Goal: Navigation & Orientation: Understand site structure

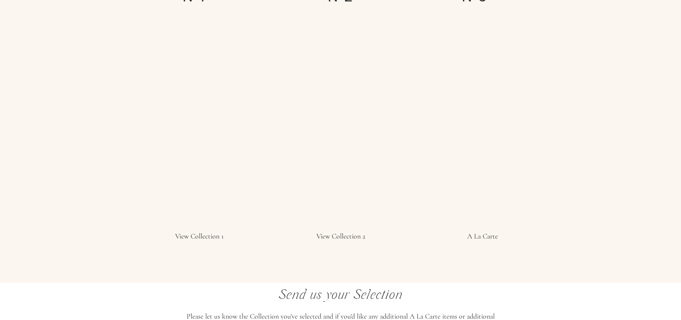
scroll to position [1332, 0]
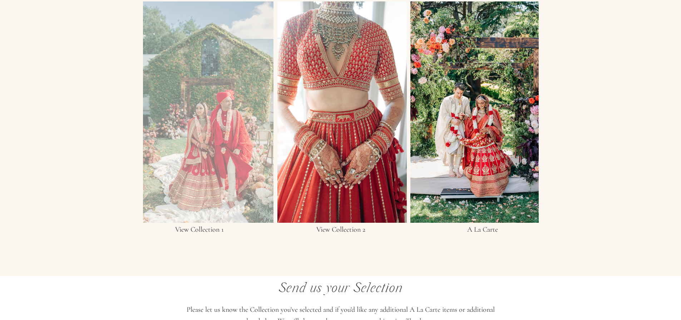
click at [229, 169] on div at bounding box center [208, 111] width 130 height 221
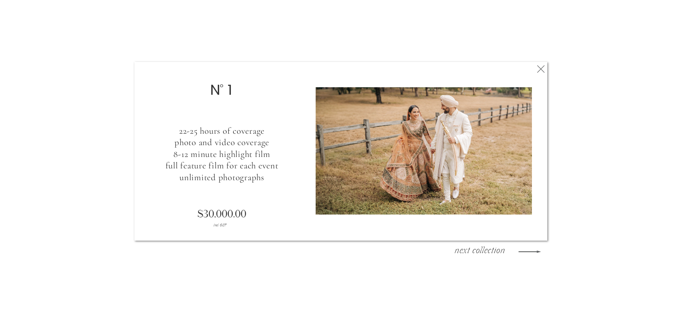
click at [537, 253] on icon at bounding box center [529, 252] width 29 height 30
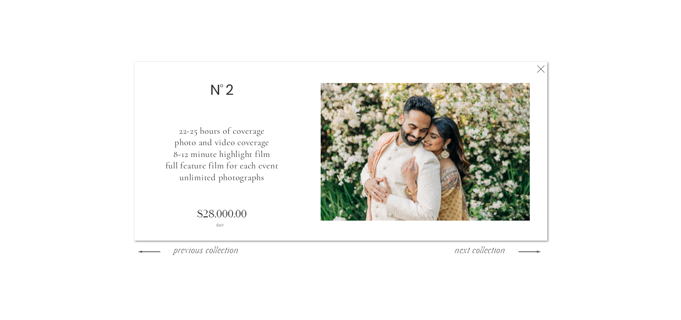
click at [489, 252] on h3 "next collection" at bounding box center [480, 251] width 64 height 11
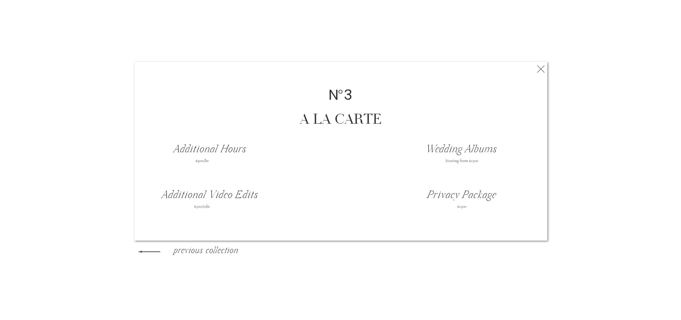
click at [540, 74] on icon at bounding box center [541, 69] width 13 height 14
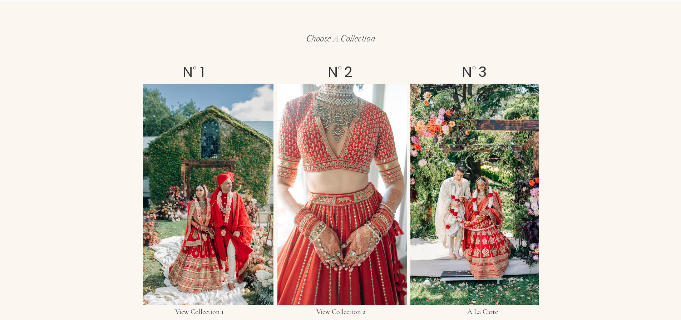
scroll to position [1250, 0]
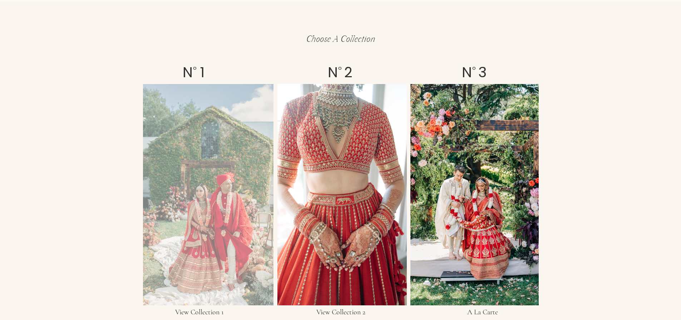
click at [222, 198] on div at bounding box center [208, 194] width 130 height 221
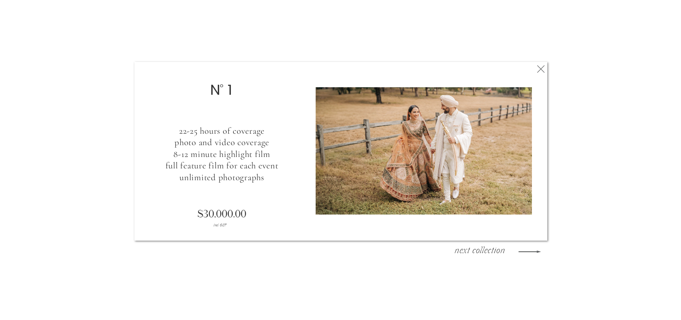
click at [519, 252] on icon at bounding box center [529, 252] width 29 height 30
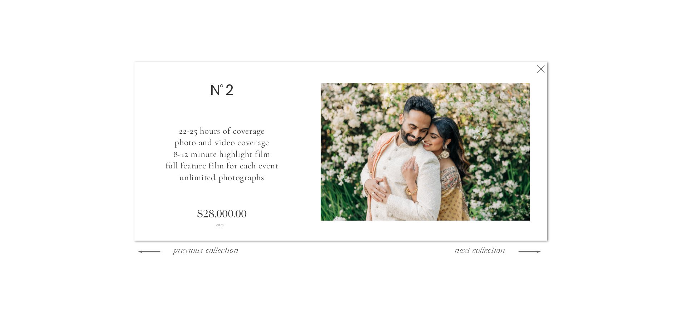
click at [519, 252] on icon at bounding box center [529, 252] width 29 height 30
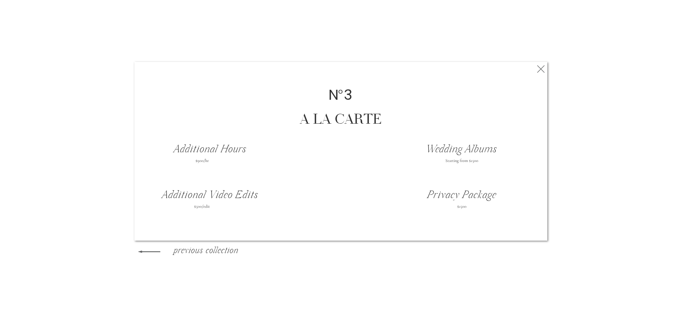
click at [540, 72] on icon at bounding box center [541, 69] width 13 height 14
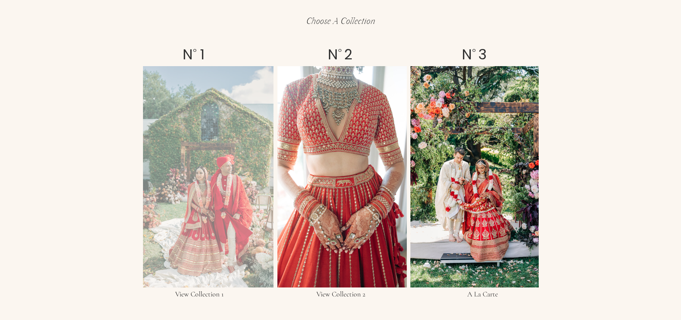
scroll to position [1268, 0]
click at [220, 153] on div at bounding box center [208, 176] width 130 height 221
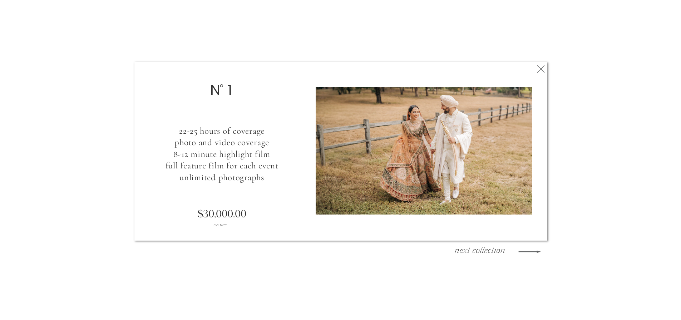
click at [529, 251] on polygon at bounding box center [529, 251] width 23 height 2
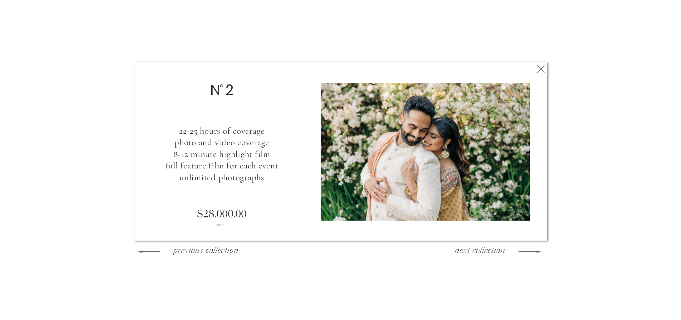
click at [529, 251] on polygon at bounding box center [529, 251] width 23 height 2
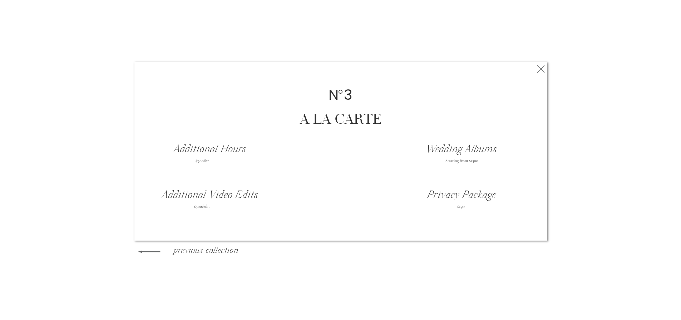
click at [161, 249] on icon at bounding box center [148, 252] width 29 height 30
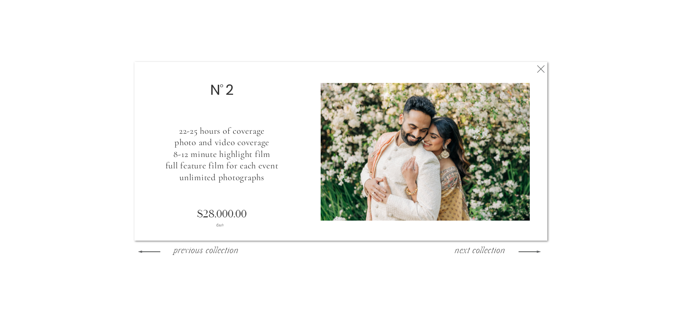
click at [161, 249] on icon at bounding box center [148, 252] width 29 height 30
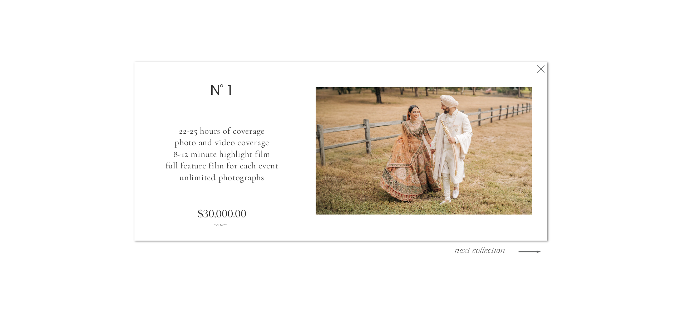
click at [543, 73] on icon at bounding box center [541, 69] width 13 height 14
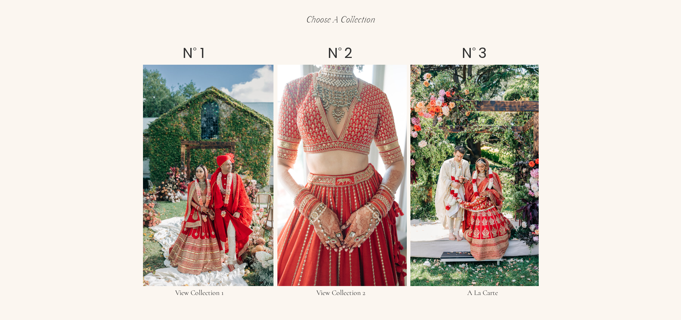
scroll to position [1269, 0]
